Goal: Task Accomplishment & Management: Complete application form

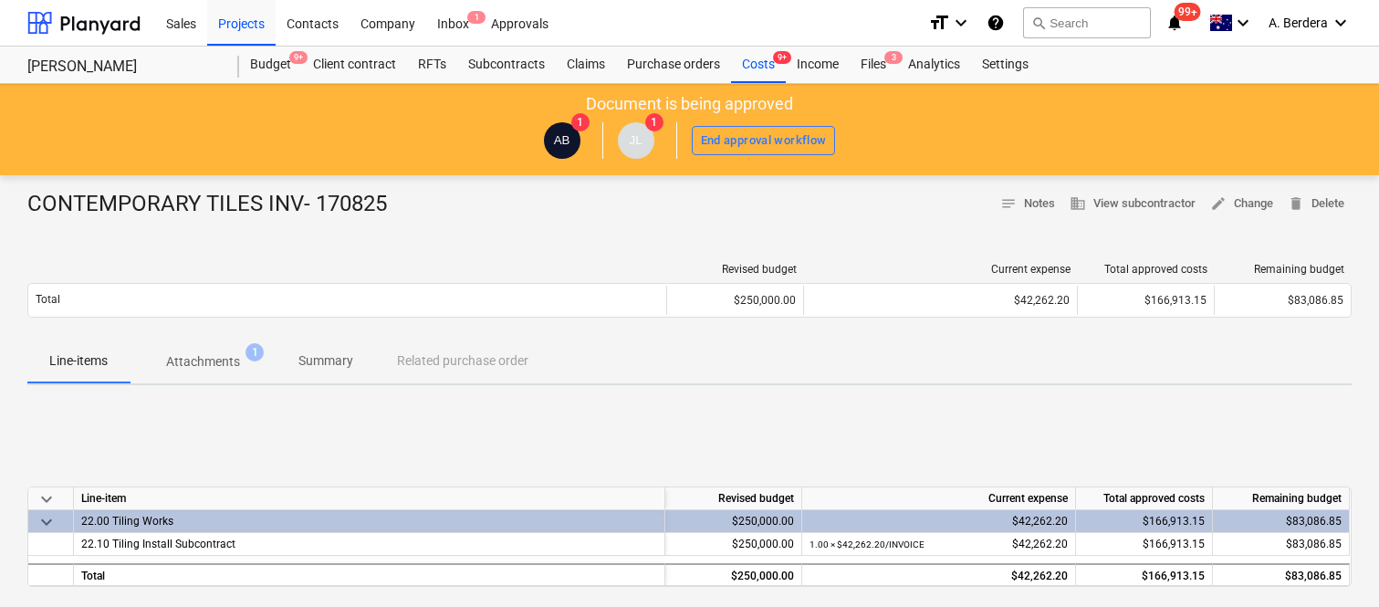
click at [874, 65] on div "Files 3" at bounding box center [873, 65] width 47 height 36
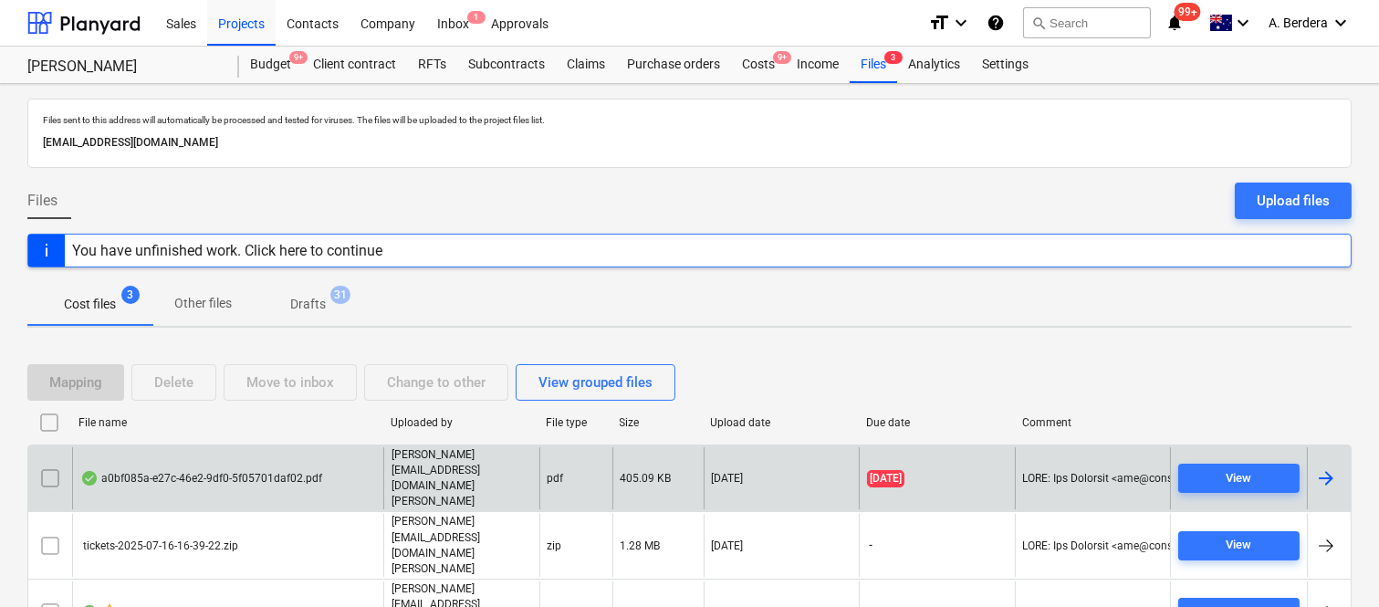
click at [320, 479] on div "a0bf085a-e27c-46e2-9df0-5f05701daf02.pdf" at bounding box center [227, 478] width 311 height 63
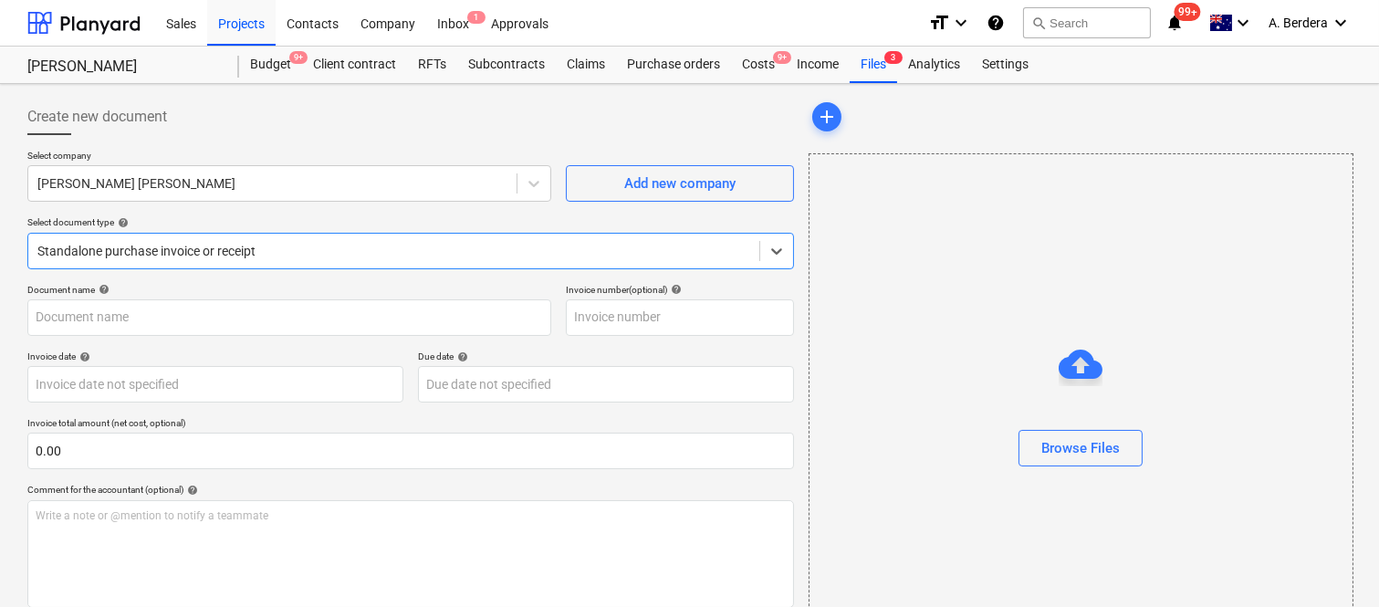
type input "100"
type input "[DATE]"
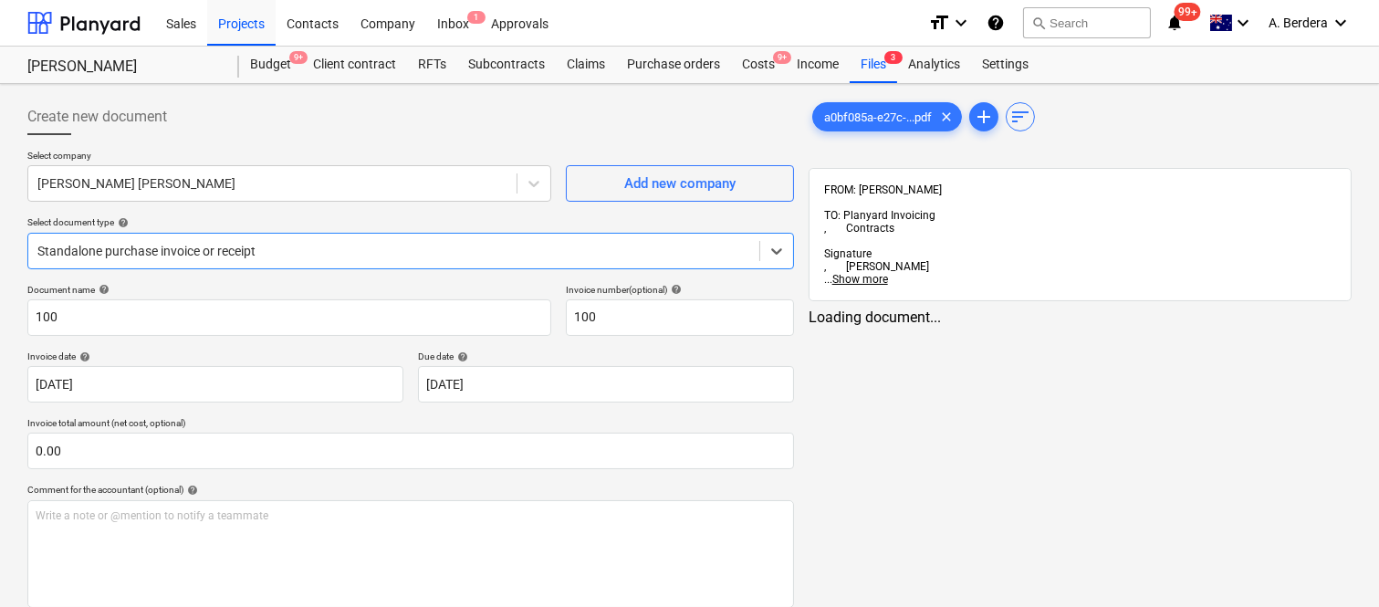
click at [320, 247] on div at bounding box center [393, 251] width 713 height 18
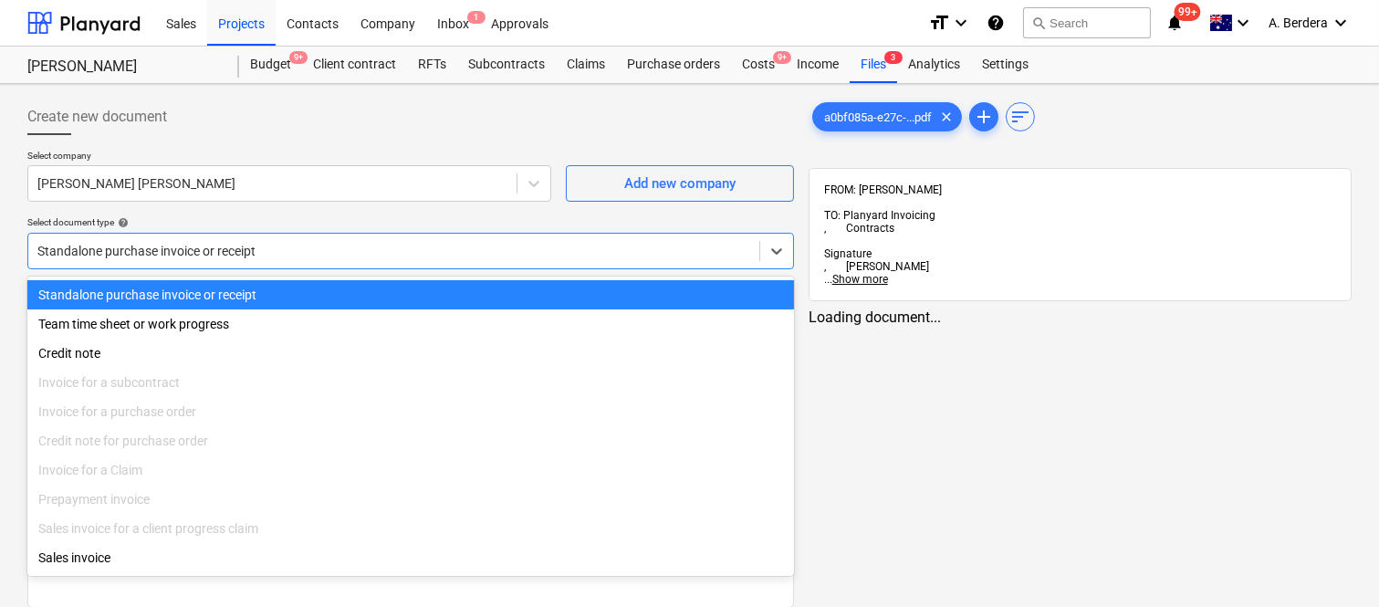
click at [339, 290] on div "Standalone purchase invoice or receipt" at bounding box center [410, 294] width 766 height 29
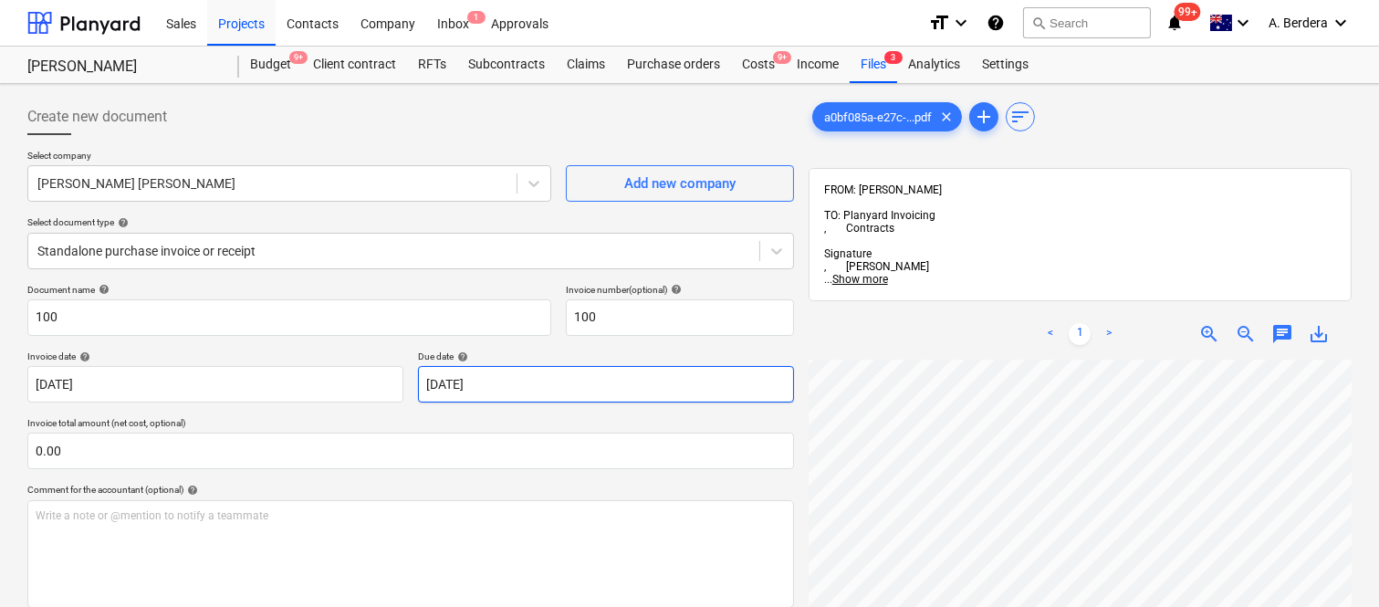
scroll to position [178, 0]
click at [890, 606] on html "Sales Projects Contacts Company Inbox 1 Approvals format_size keyboard_arrow_do…" at bounding box center [689, 303] width 1379 height 607
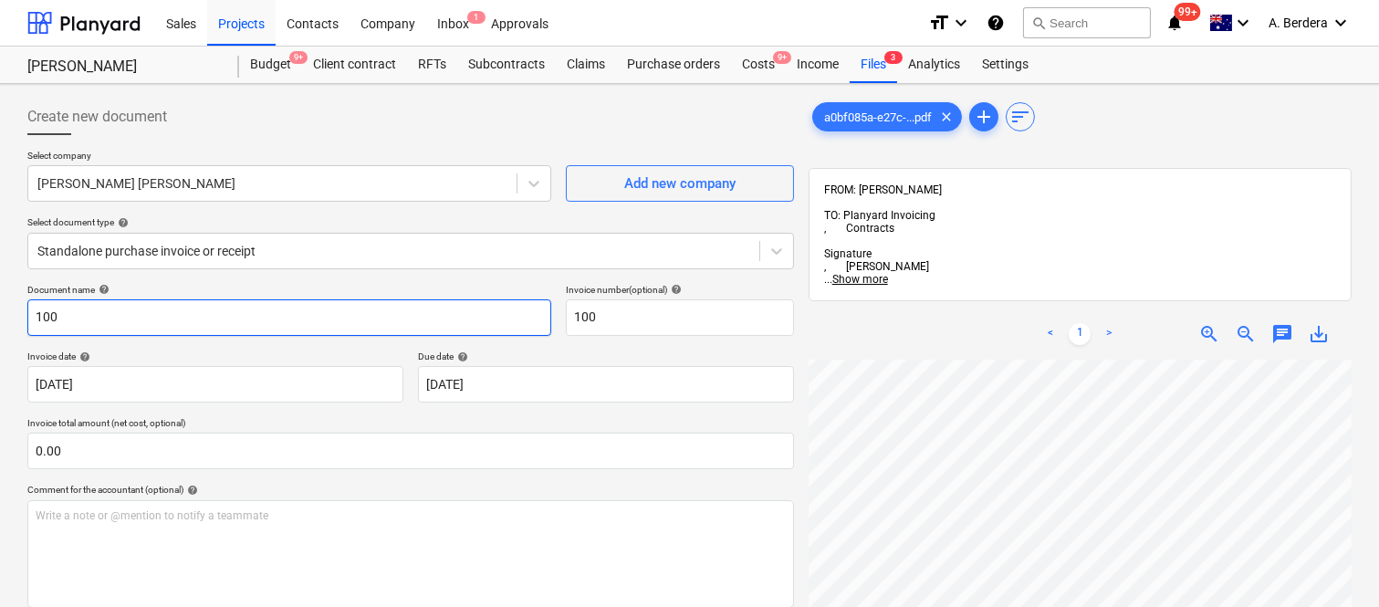
click at [35, 308] on input "100" at bounding box center [289, 317] width 524 height 36
type input "[PERSON_NAME] [PERSON_NAME] INV- 100"
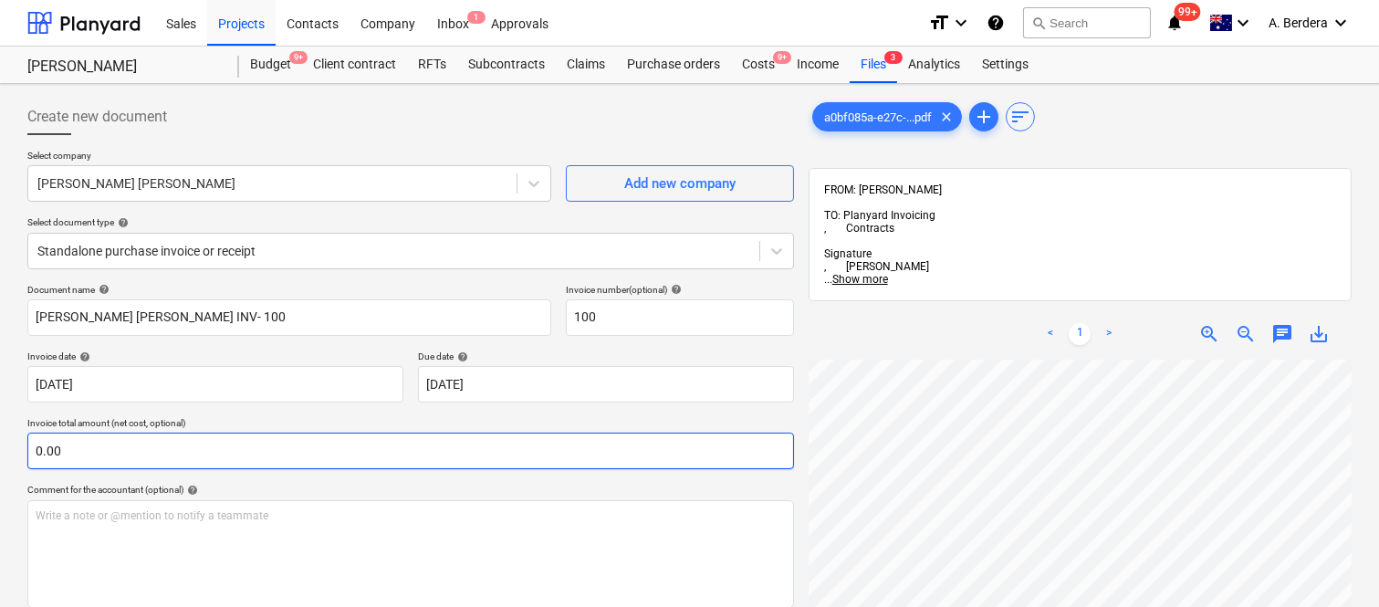
scroll to position [741, 412]
click at [193, 458] on input "0.00" at bounding box center [410, 451] width 766 height 36
paste input "3,375"
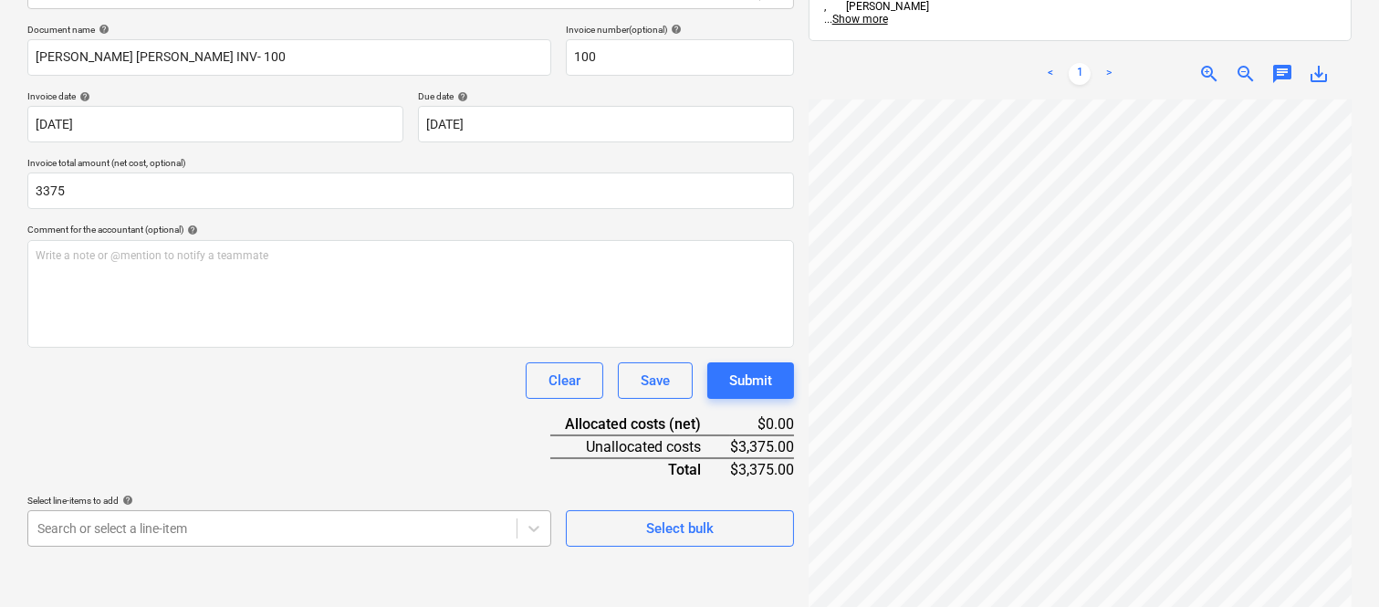
type input "3,375.00"
click at [394, 347] on body "Sales Projects Contacts Company Inbox 1 Approvals format_size keyboard_arrow_do…" at bounding box center [689, 43] width 1379 height 607
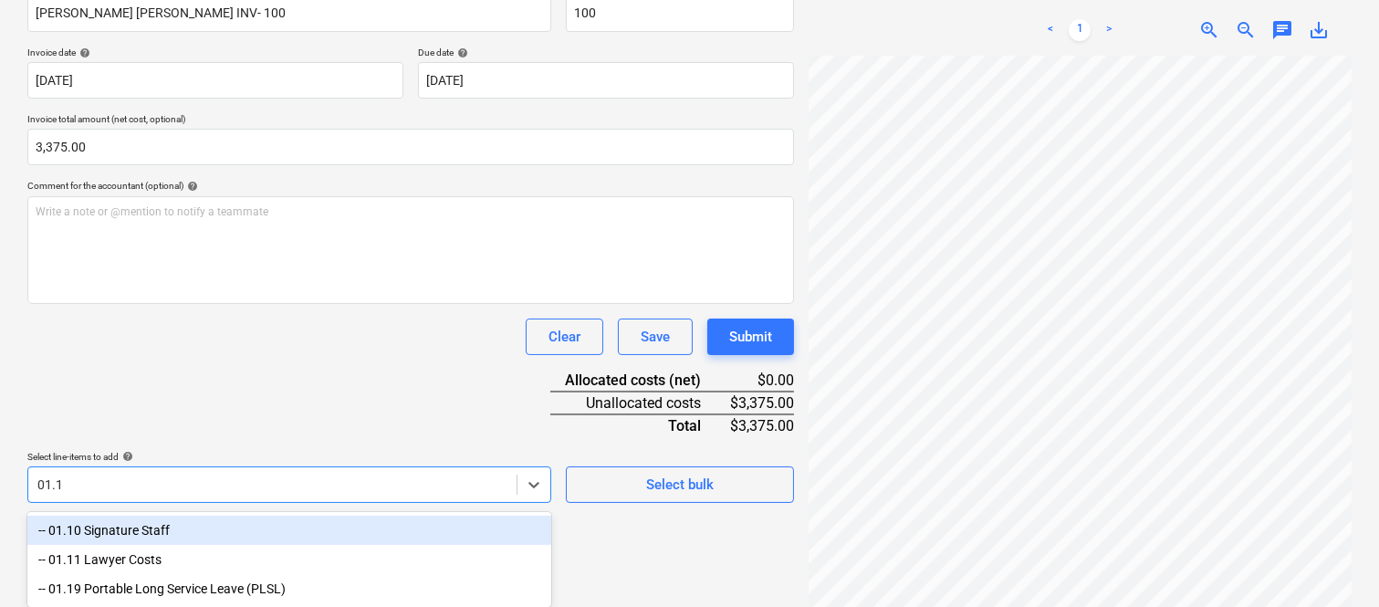
type input "01.10"
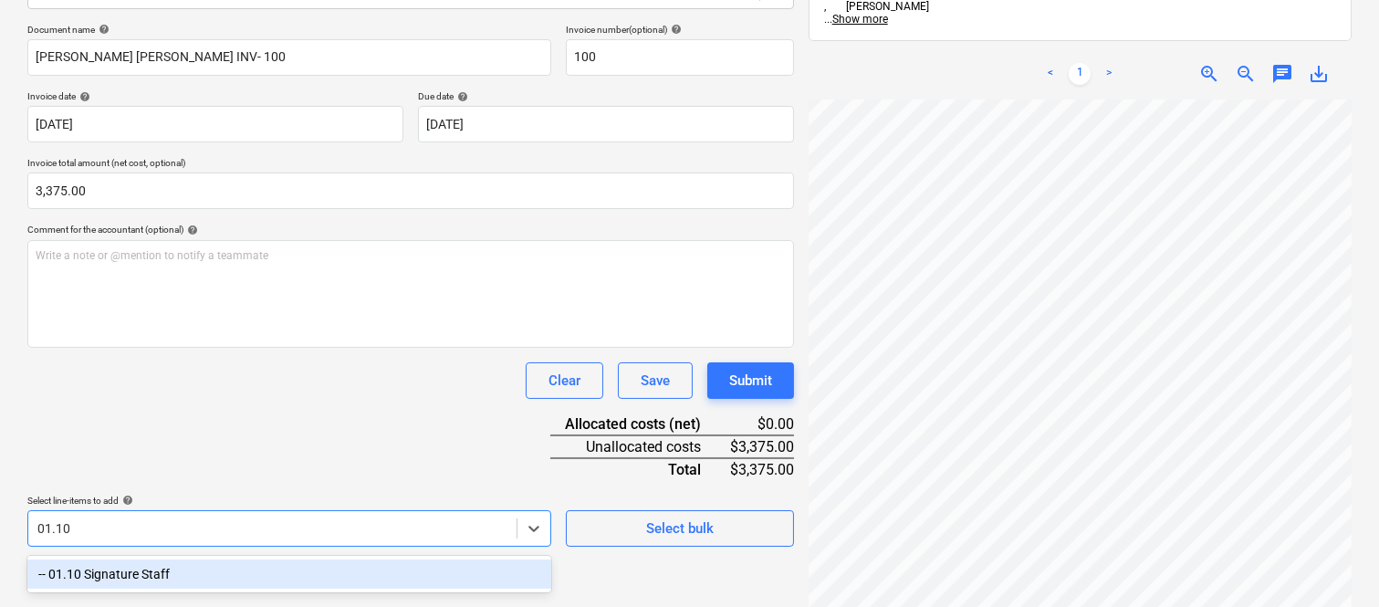
click at [329, 568] on div "-- 01.10 Signature Staff" at bounding box center [289, 573] width 524 height 29
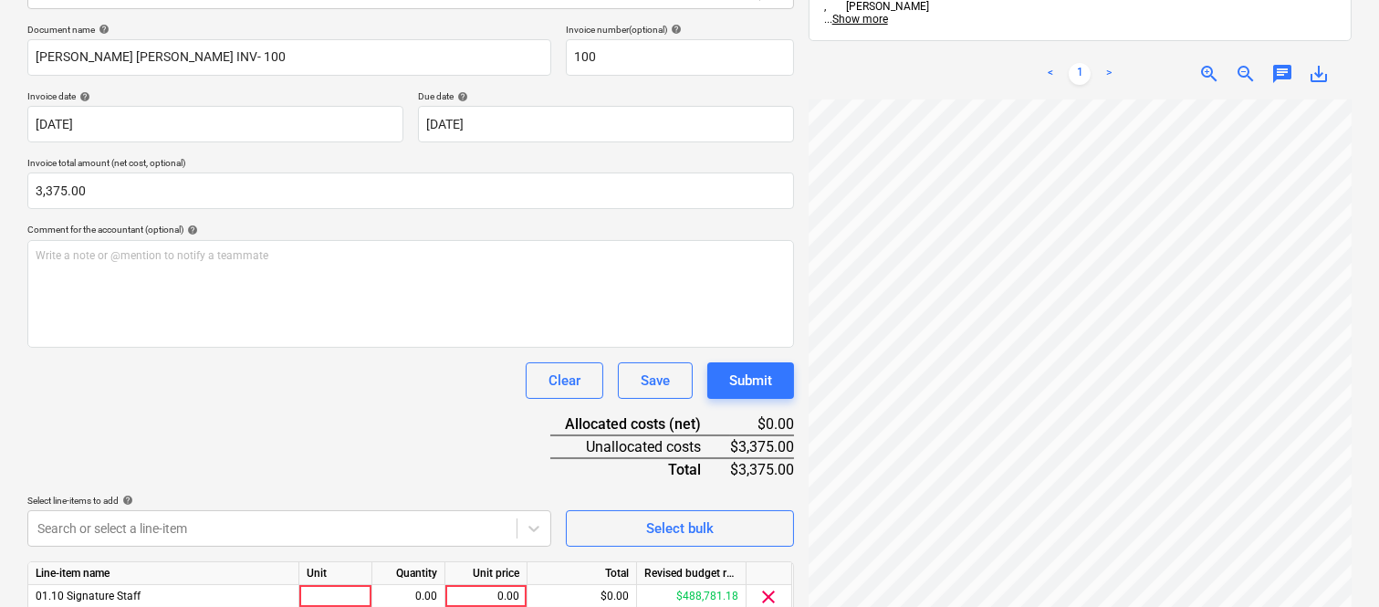
click at [314, 400] on div "Document name help [PERSON_NAME] [PERSON_NAME] INV- 100 Invoice number (optiona…" at bounding box center [410, 345] width 766 height 643
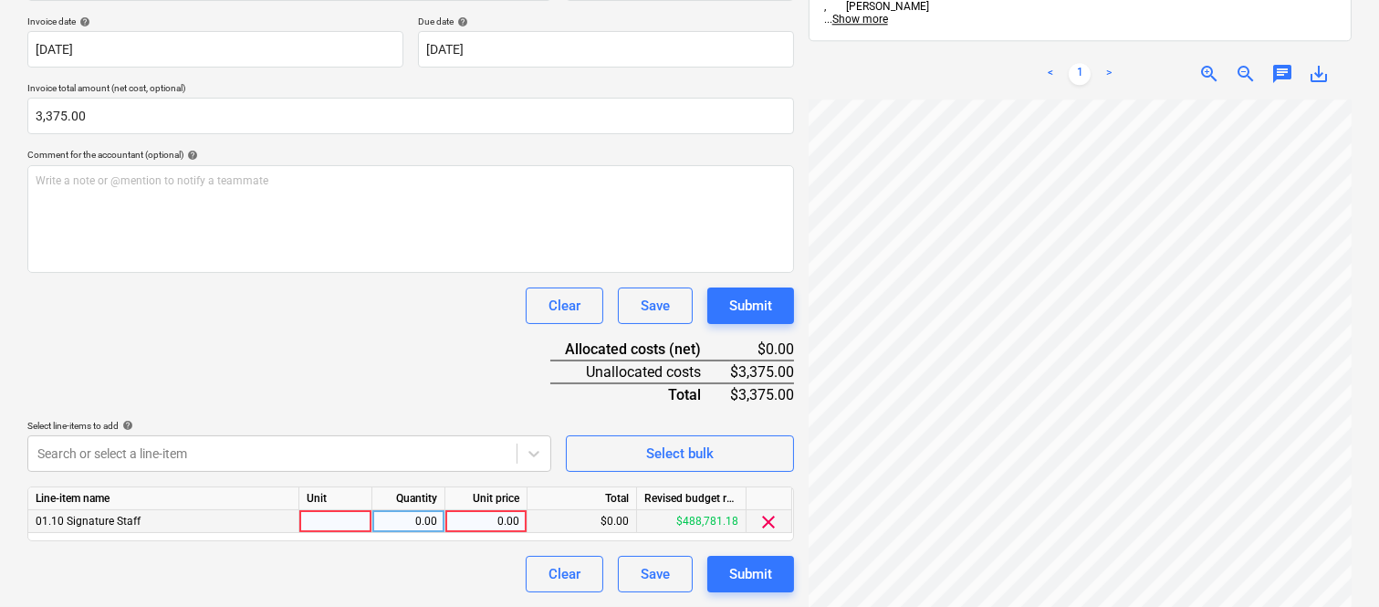
click at [347, 526] on div at bounding box center [335, 521] width 73 height 23
type input "INVOICE"
click at [417, 514] on div "0.00" at bounding box center [408, 521] width 57 height 23
type input "1"
click at [464, 520] on div "0.00" at bounding box center [486, 521] width 67 height 23
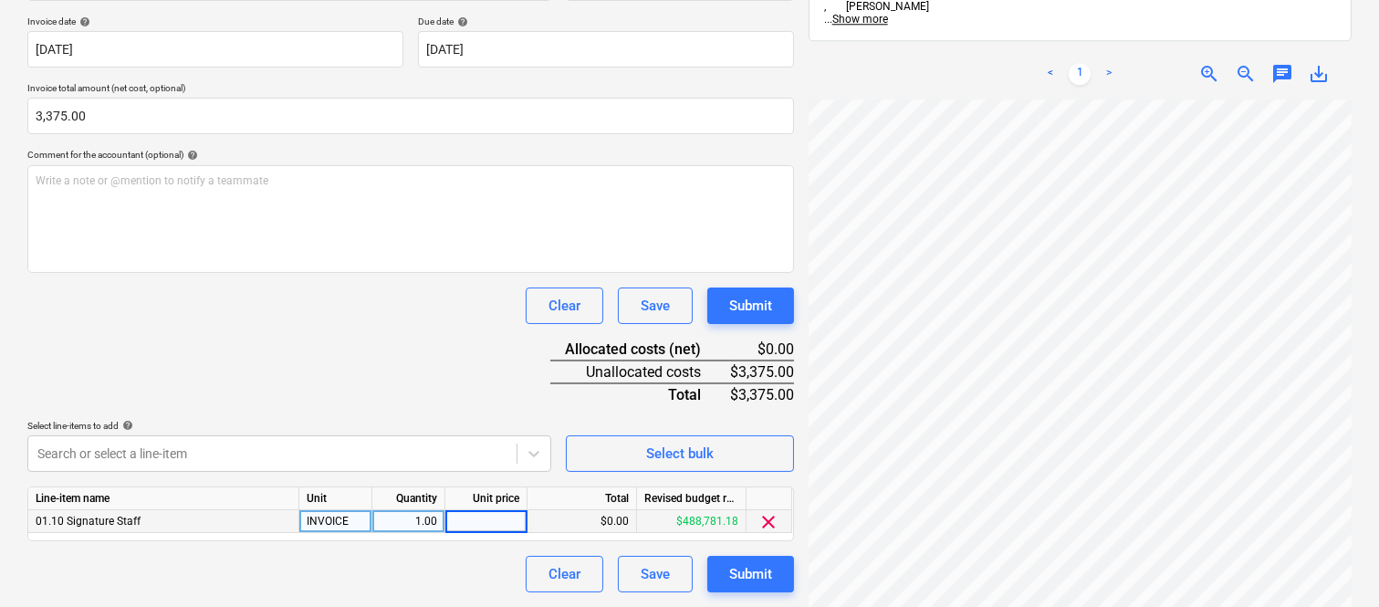
type input "3,375"
click at [438, 562] on div "Clear Save Submit" at bounding box center [410, 574] width 766 height 36
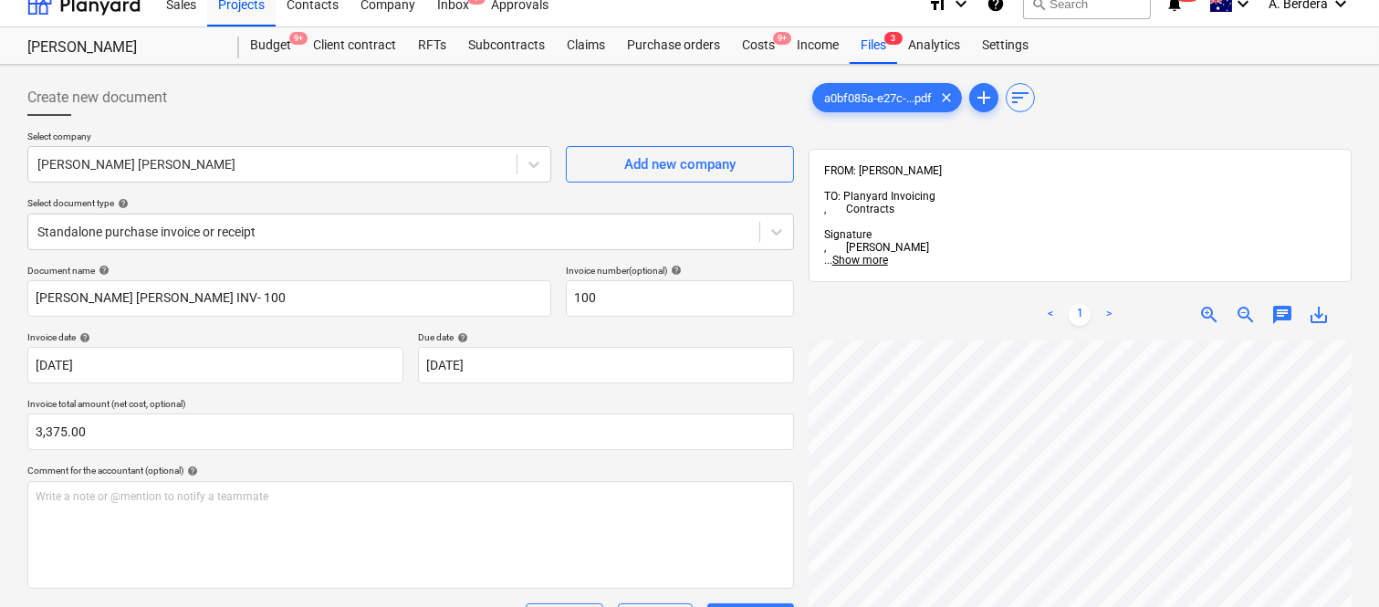
scroll to position [0, 0]
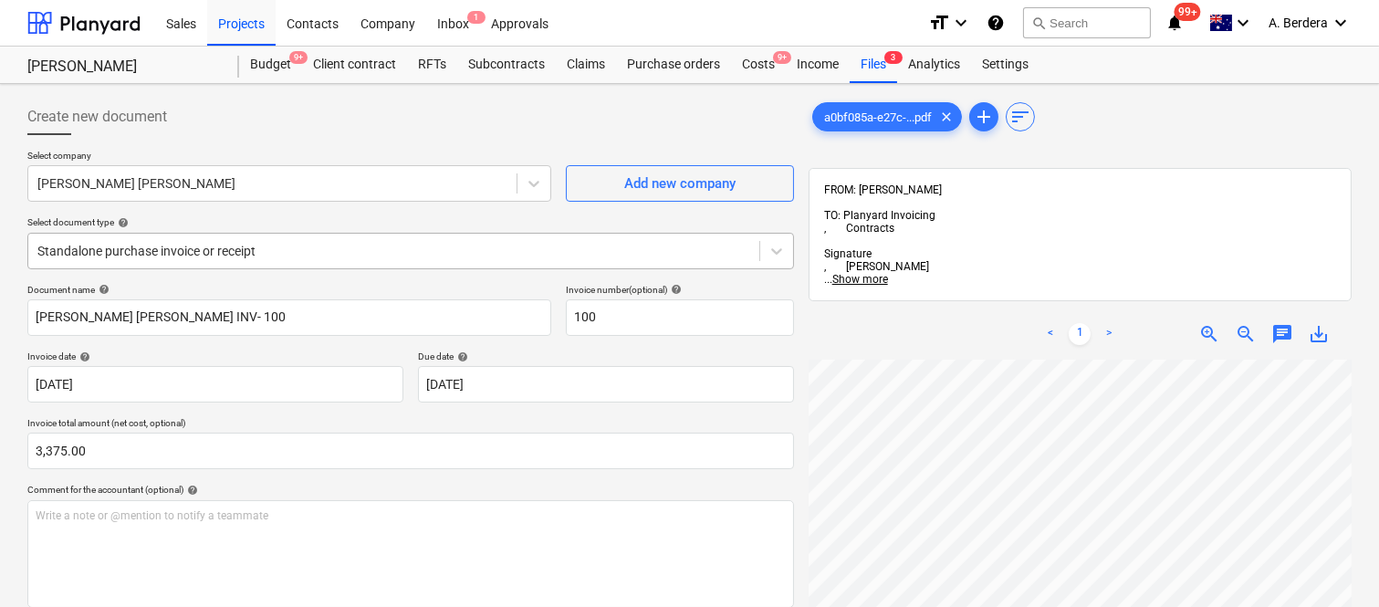
click at [400, 246] on div at bounding box center [393, 251] width 713 height 18
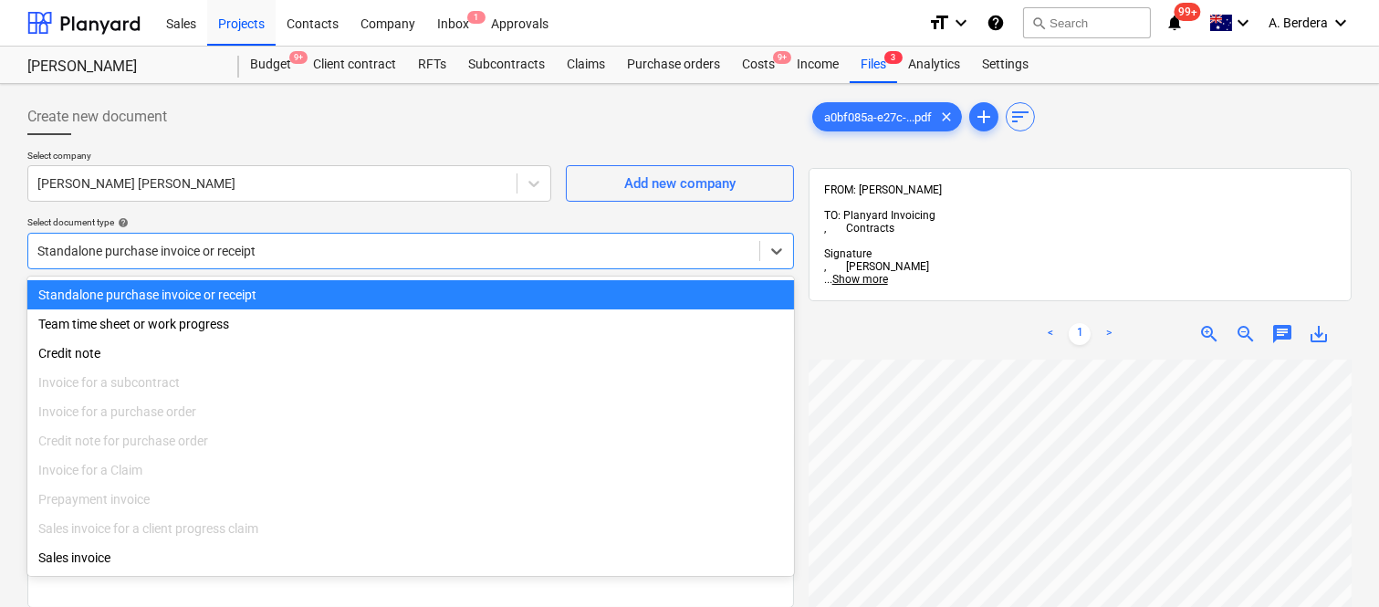
click at [396, 289] on div "Standalone purchase invoice or receipt" at bounding box center [410, 294] width 766 height 29
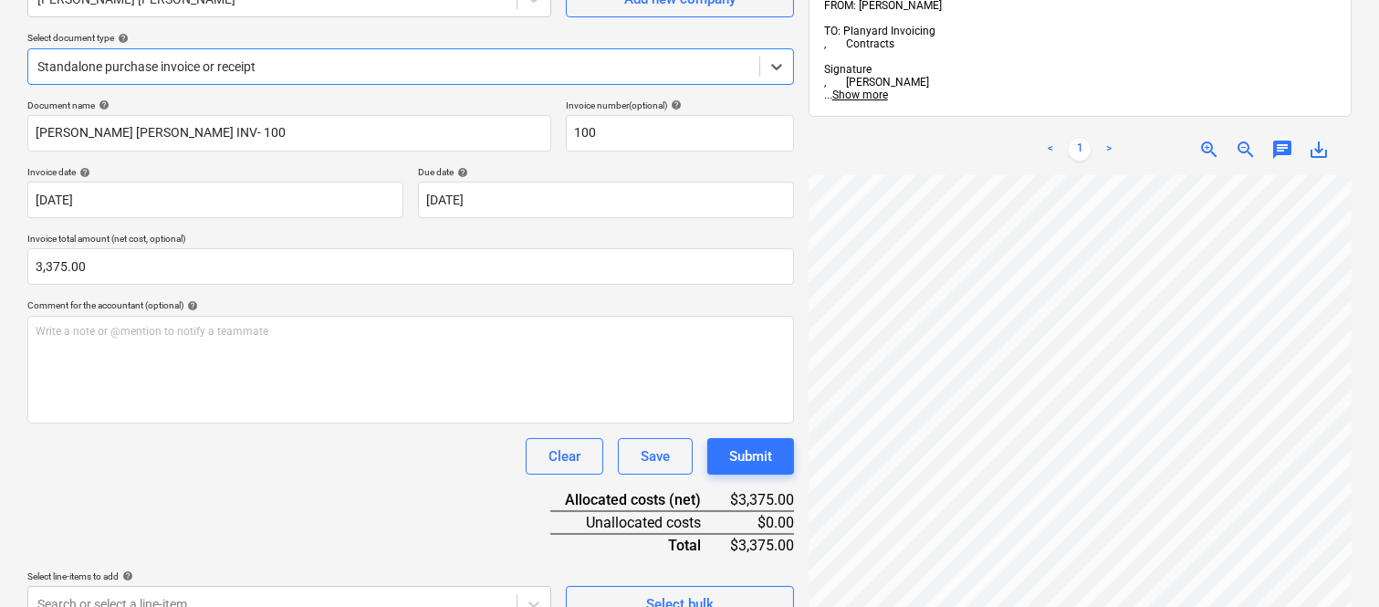
scroll to position [210, 0]
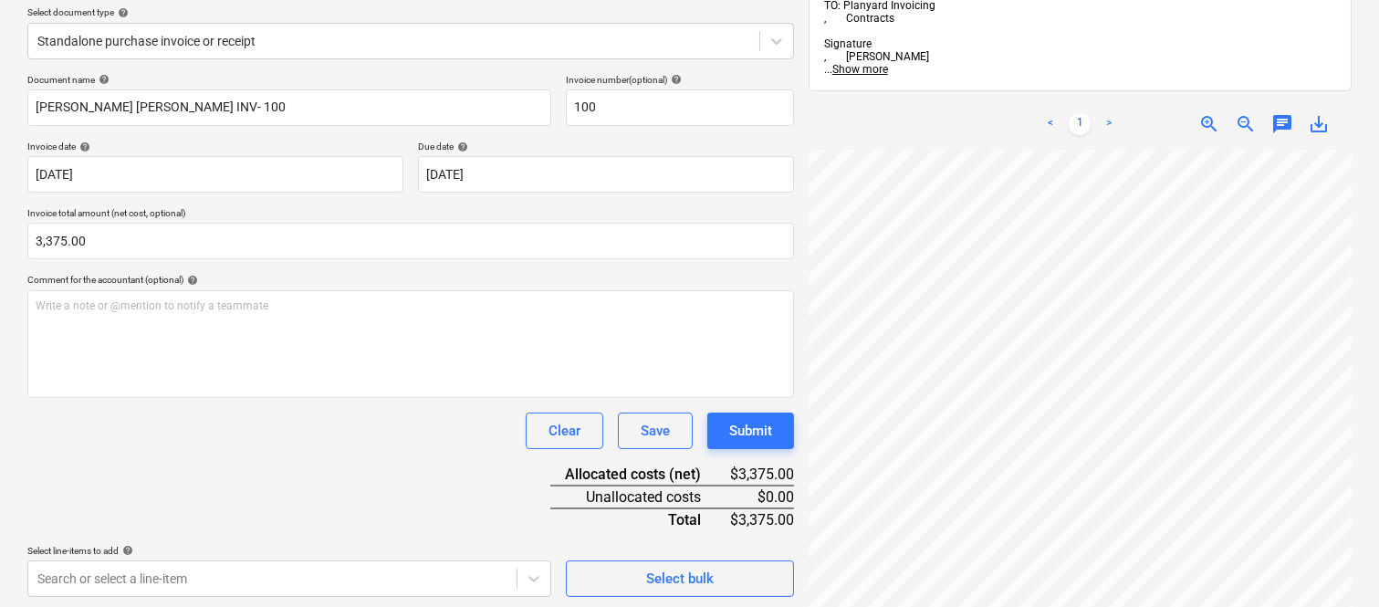
drag, startPoint x: 1358, startPoint y: 404, endPoint x: 1346, endPoint y: 316, distance: 89.3
click at [1346, 316] on div "a0bf085a-e27c-...pdf clear add sort FROM: [PERSON_NAME] TO: Planyard Invoicing …" at bounding box center [1080, 302] width 558 height 843
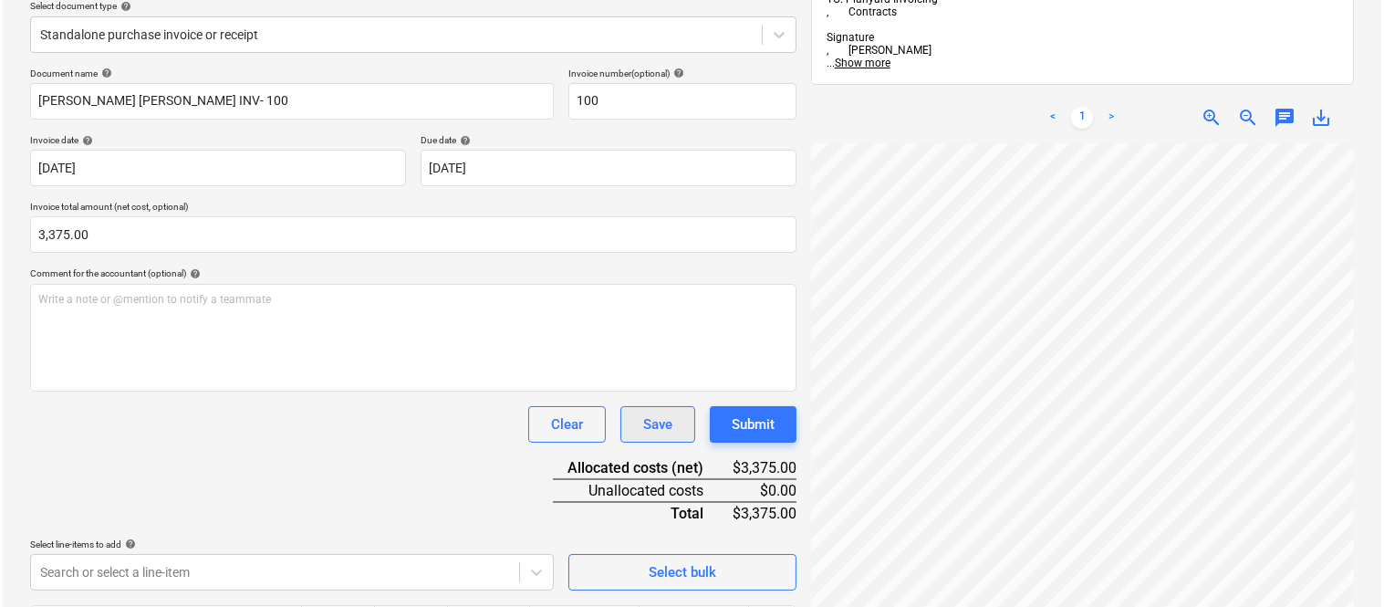
scroll to position [335, 0]
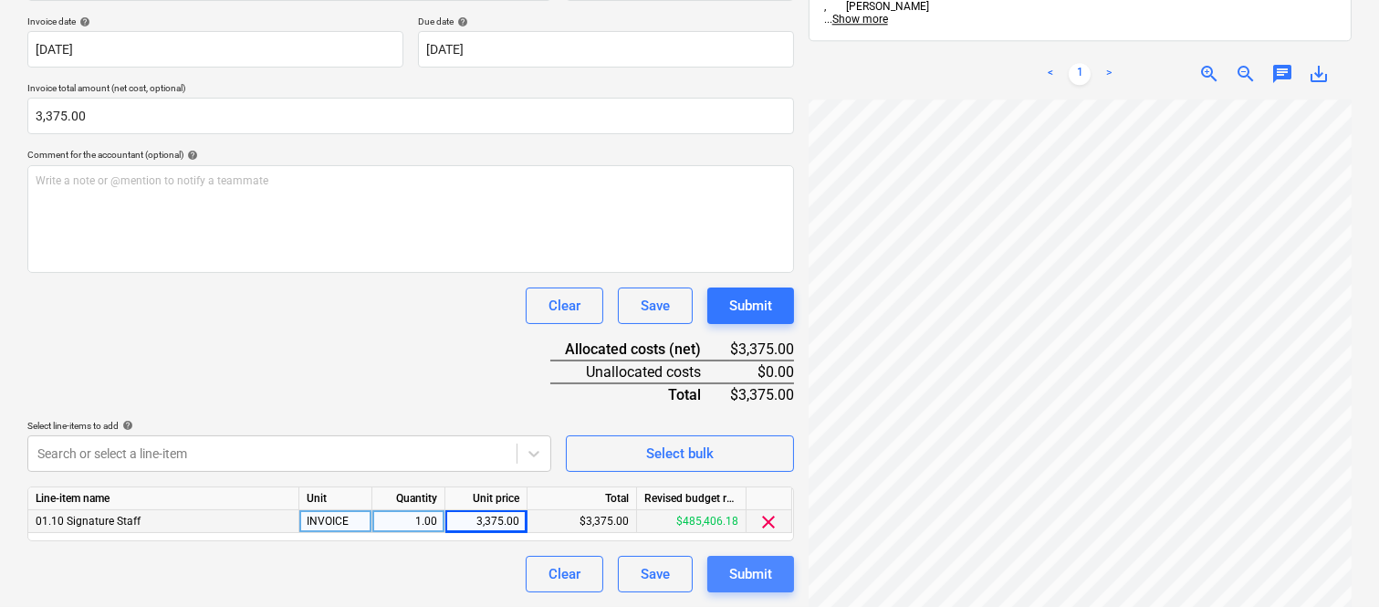
click at [725, 589] on button "Submit" at bounding box center [750, 574] width 87 height 36
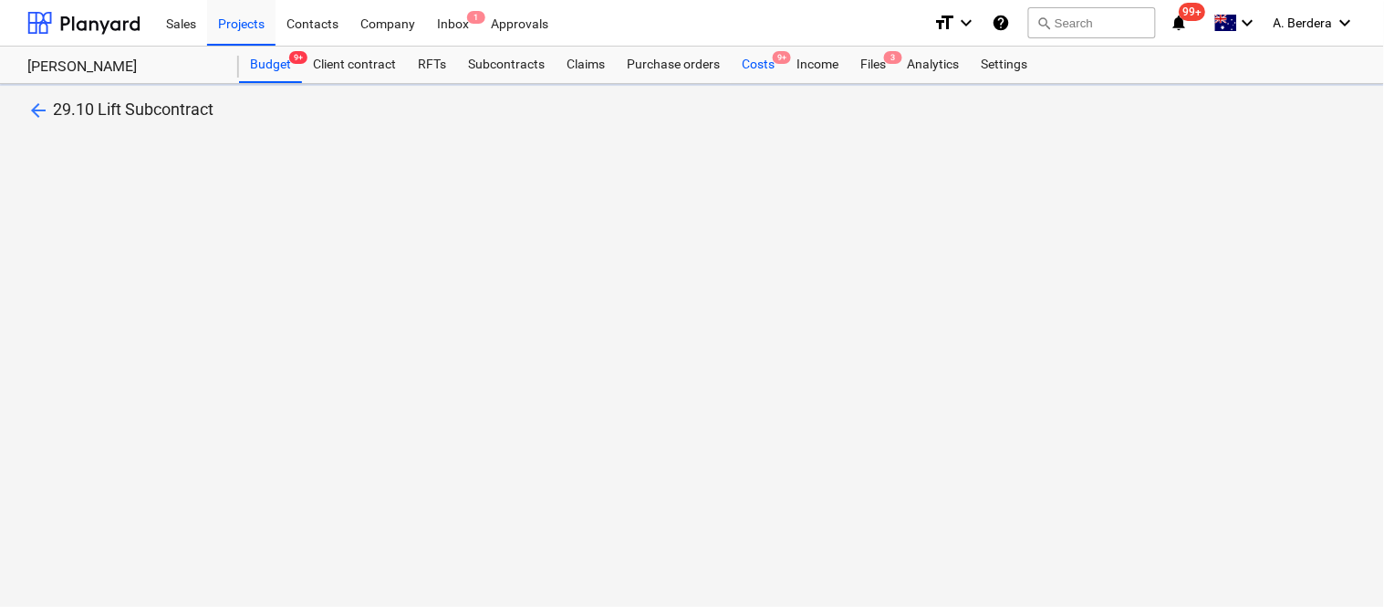
click at [759, 68] on div "Costs 9+" at bounding box center [758, 65] width 55 height 36
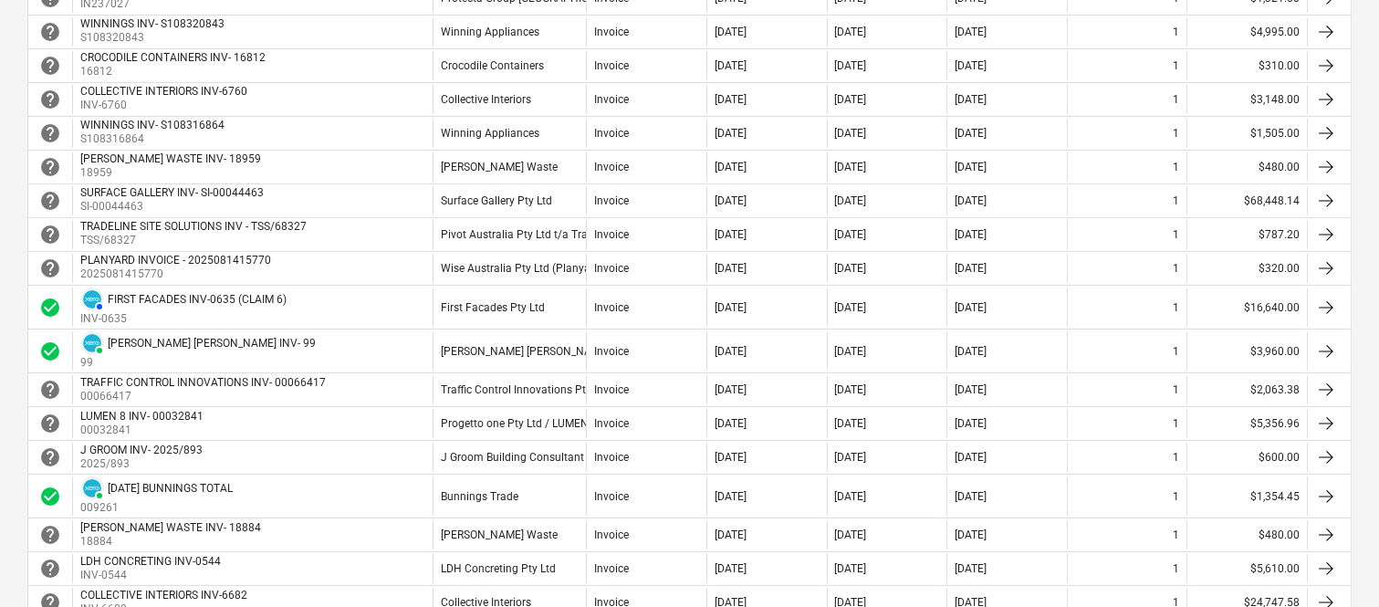
scroll to position [770, 0]
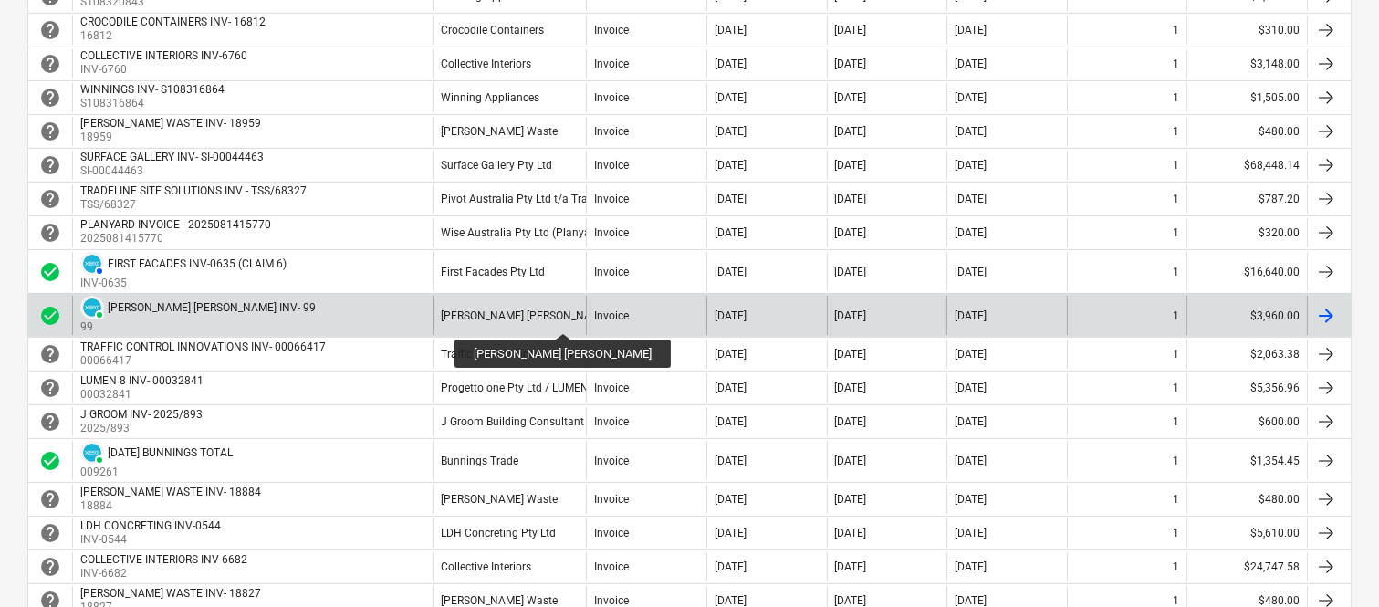
click at [516, 317] on div "[PERSON_NAME] [PERSON_NAME]" at bounding box center [525, 315] width 169 height 13
